Goal: Task Accomplishment & Management: Complete application form

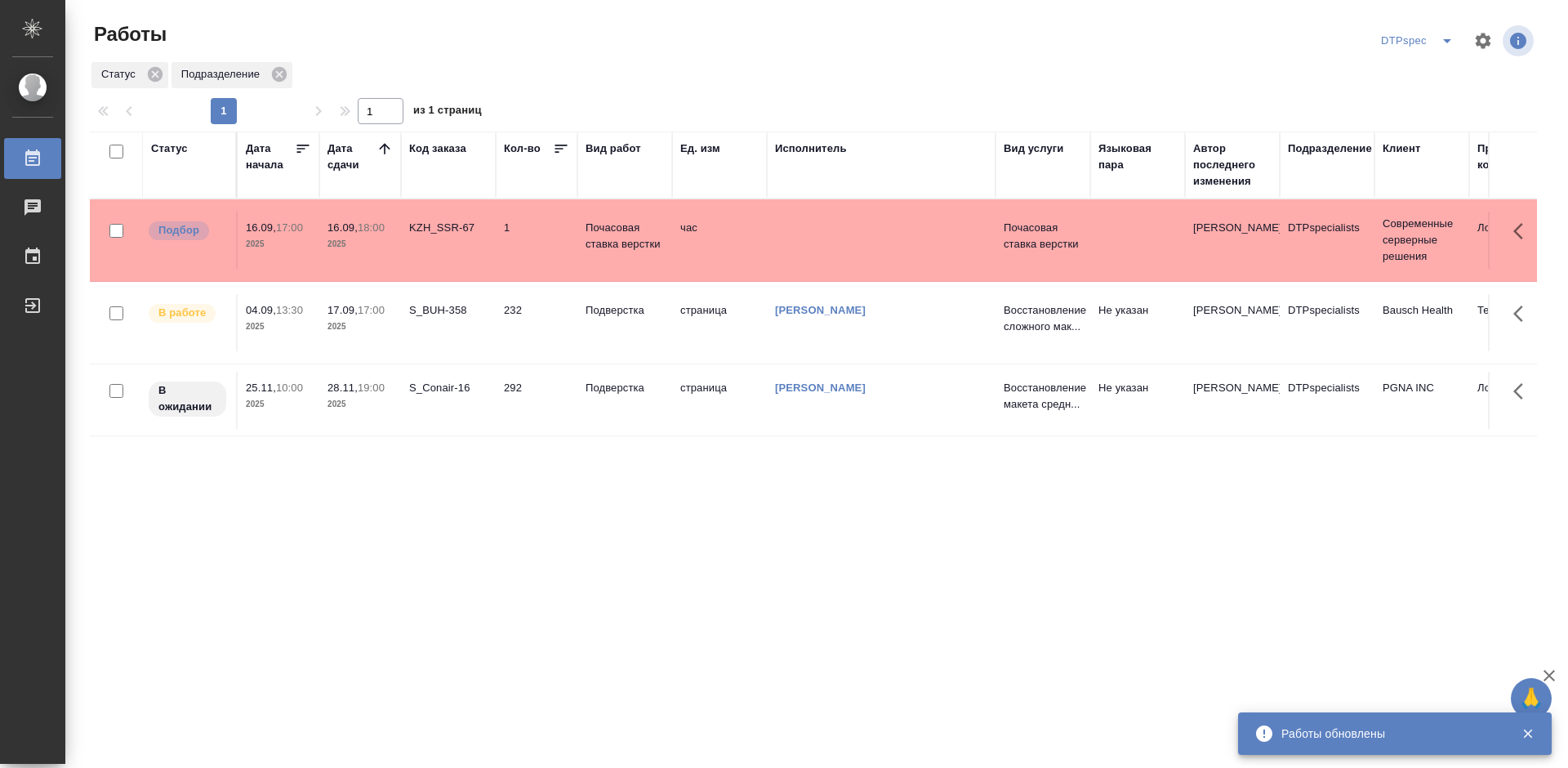
click at [825, 311] on link "[PERSON_NAME]" at bounding box center [820, 310] width 90 height 12
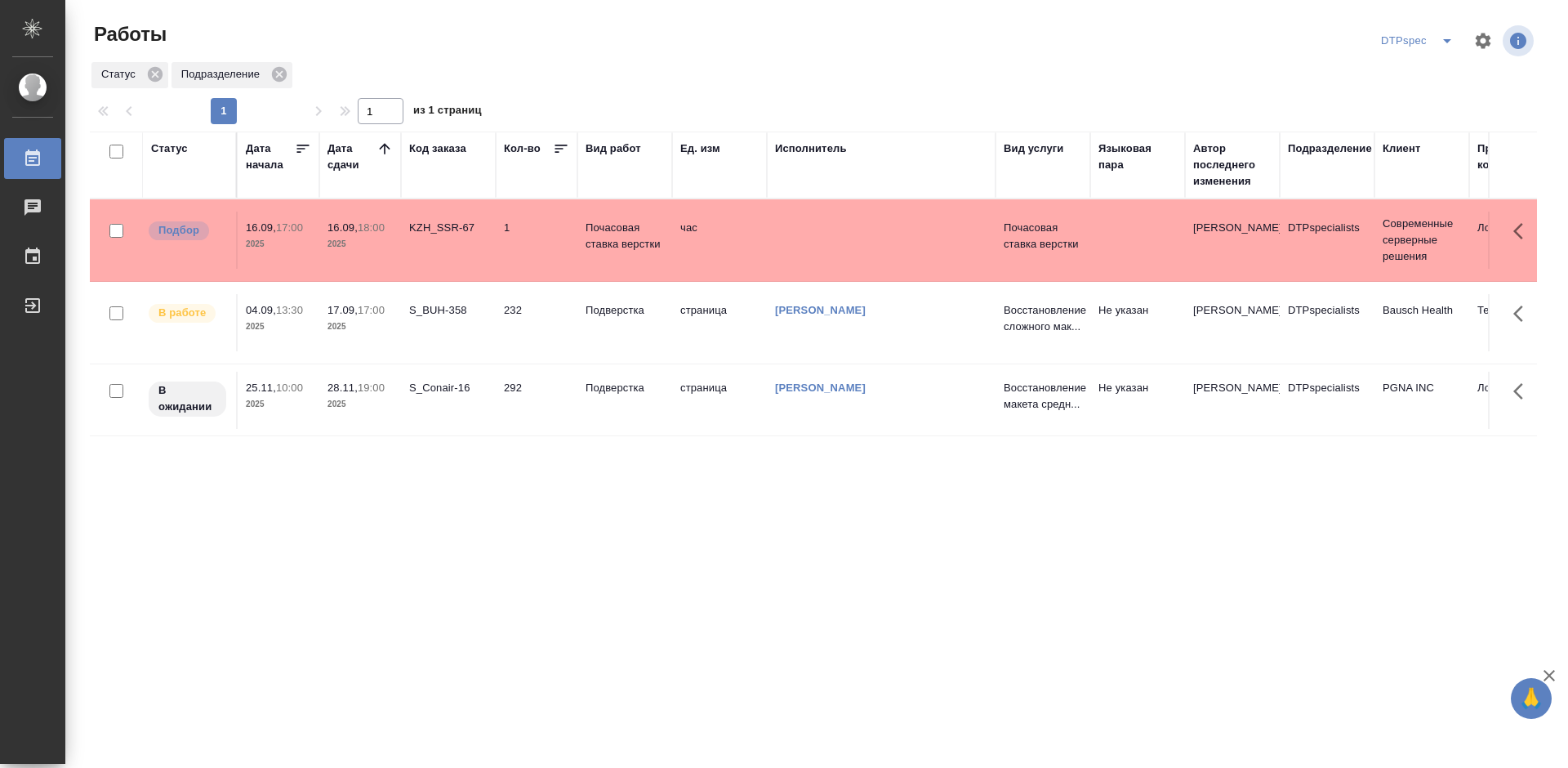
click at [613, 319] on td "Подверстка" at bounding box center [624, 322] width 94 height 57
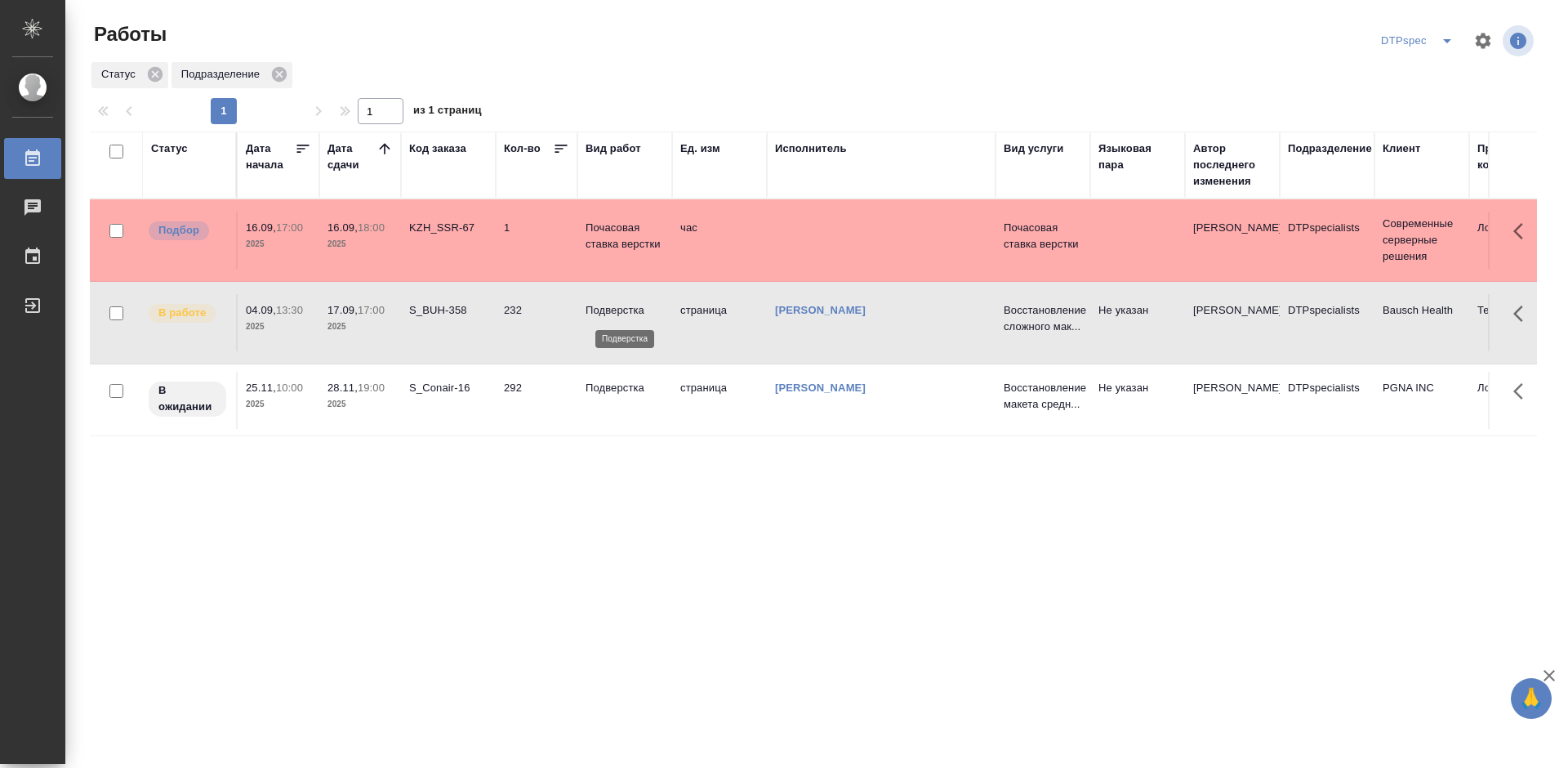
click at [613, 311] on p "Подверстка" at bounding box center [625, 310] width 78 height 16
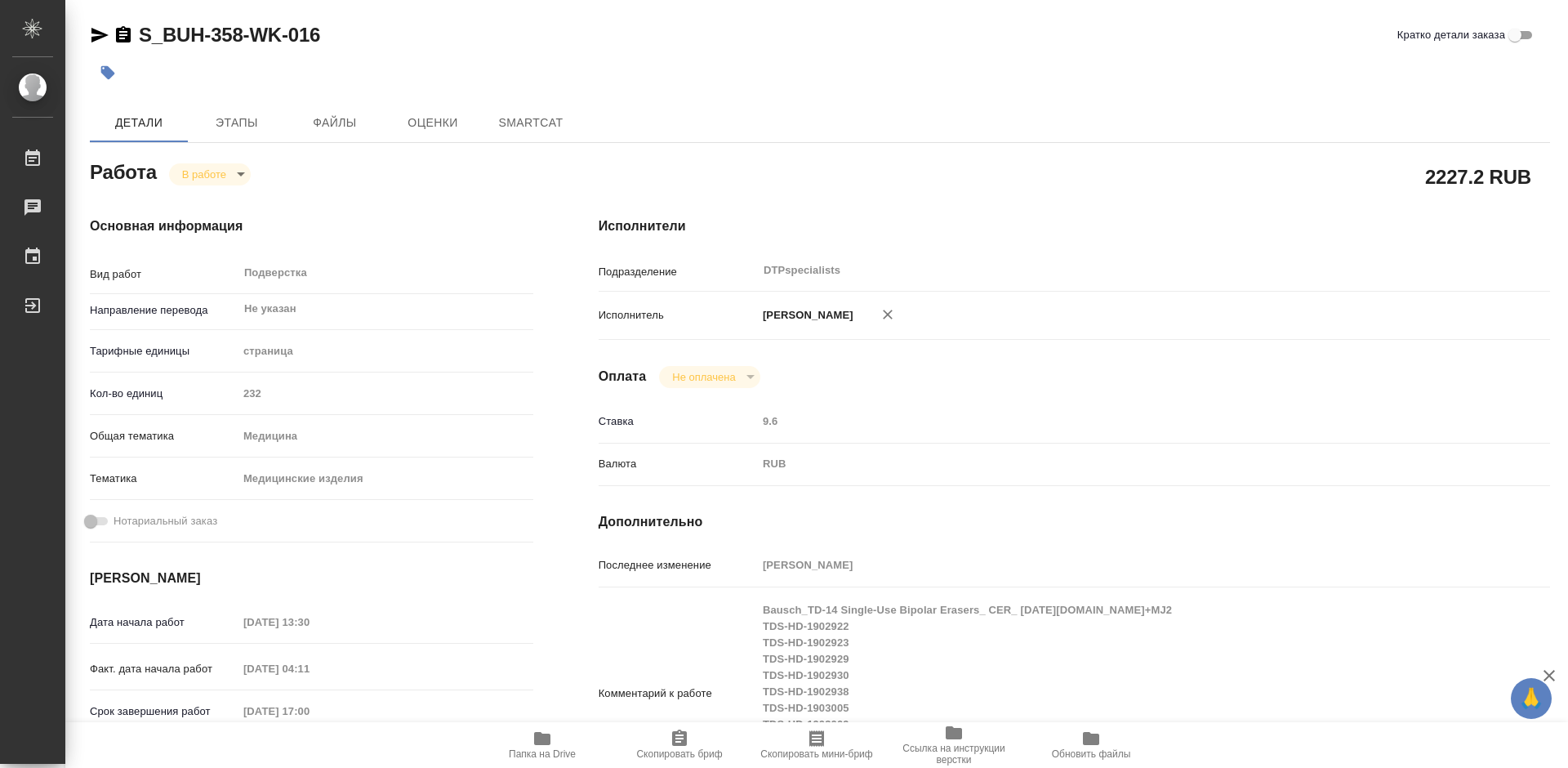
type textarea "x"
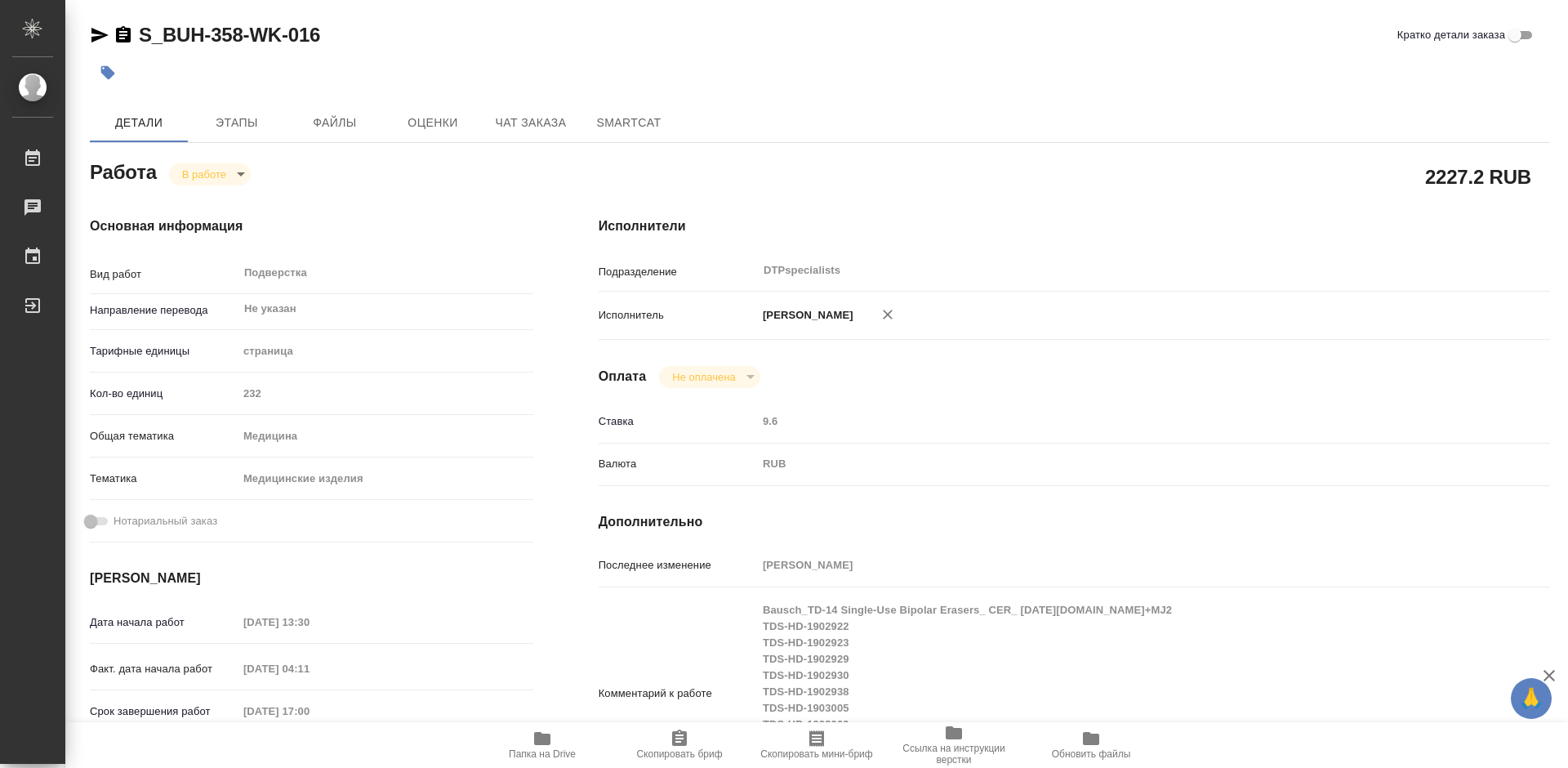
type textarea "x"
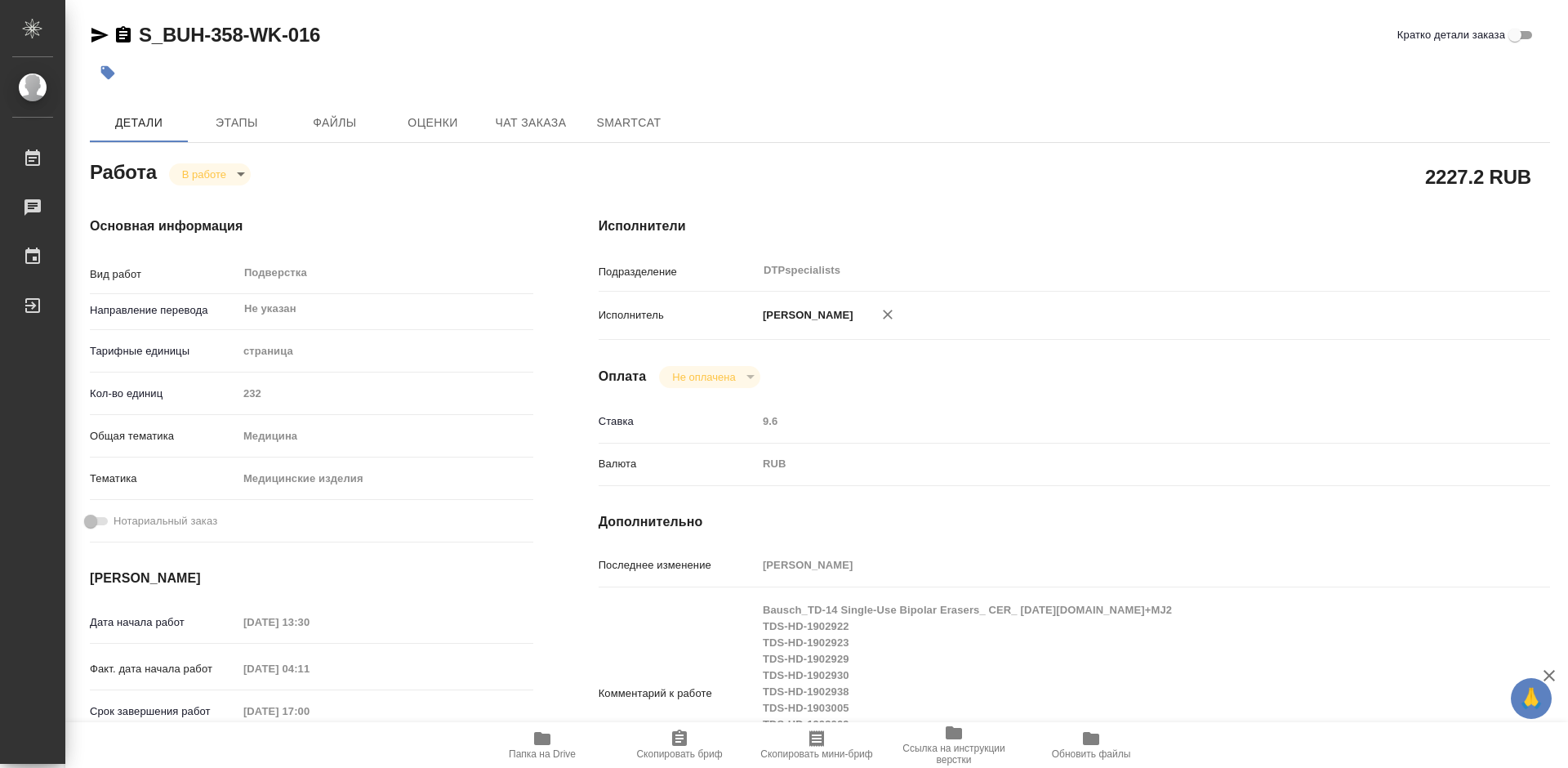
scroll to position [245, 0]
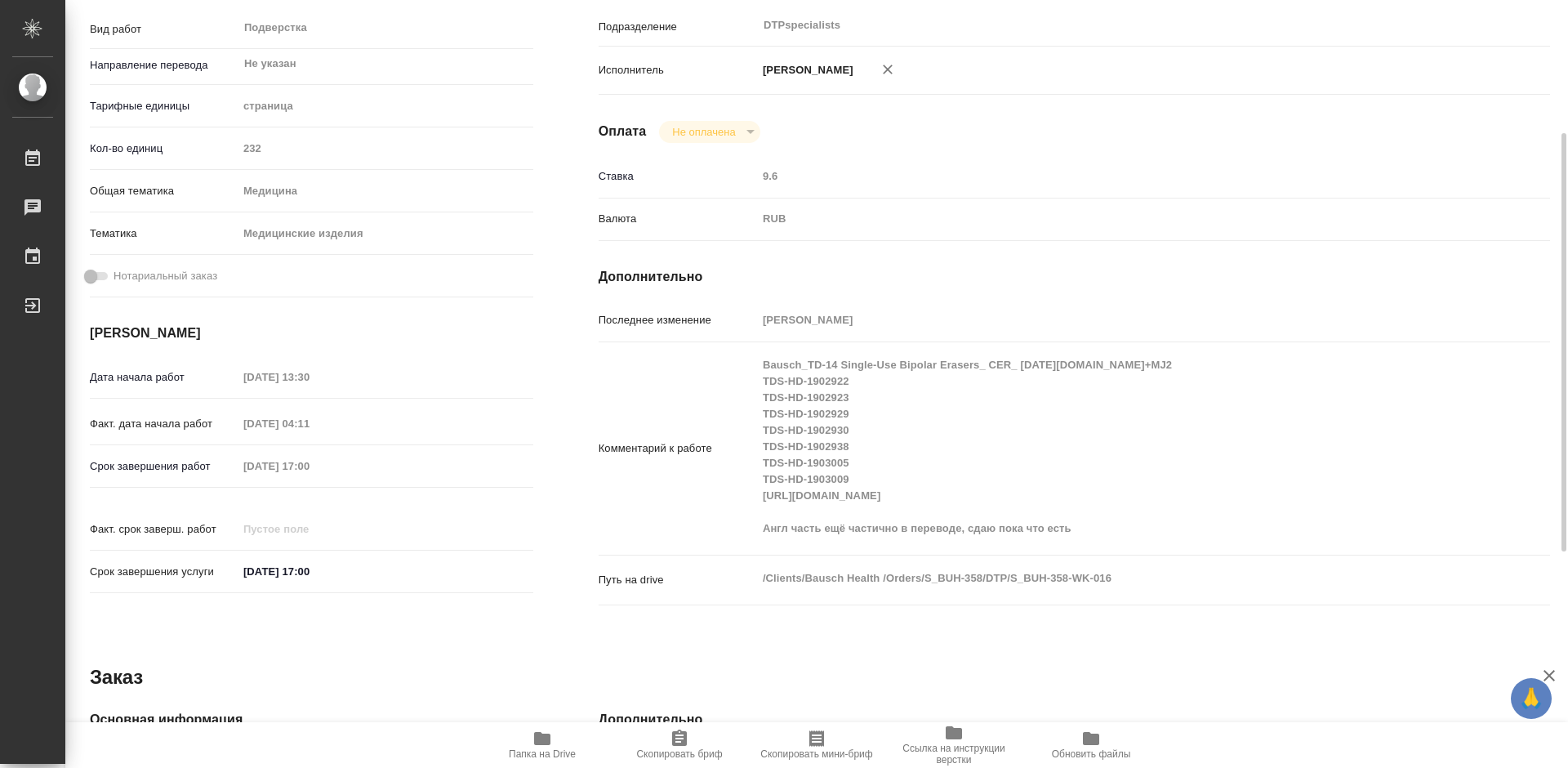
type textarea "x"
